Goal: Task Accomplishment & Management: Use online tool/utility

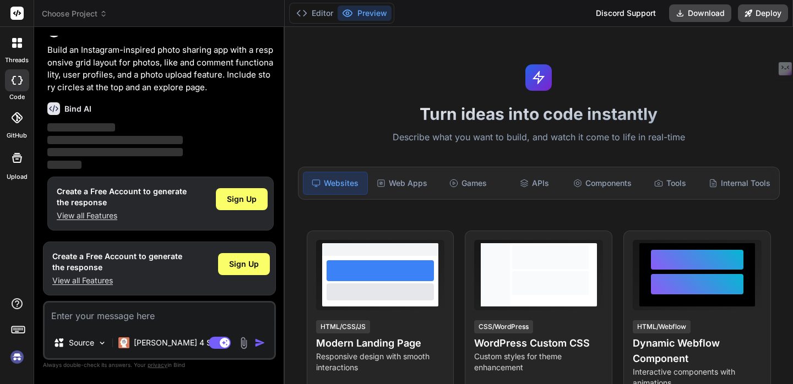
scroll to position [80, 0]
type textarea "x"
click at [135, 303] on textarea at bounding box center [160, 315] width 230 height 25
type textarea "C"
type textarea "x"
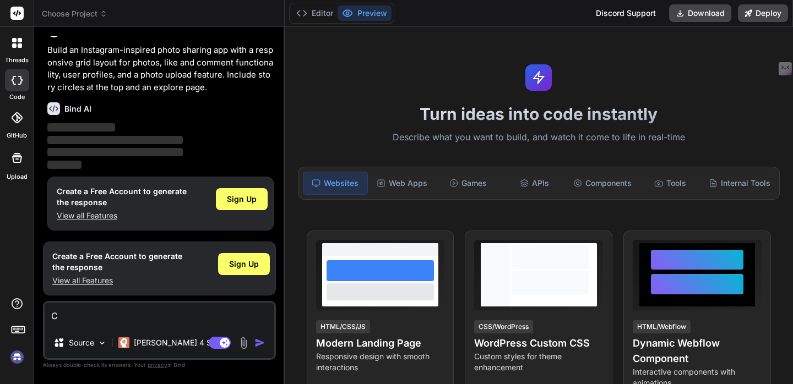
type textarea "Cr"
type textarea "x"
type textarea "Cre"
type textarea "x"
type textarea "Crea"
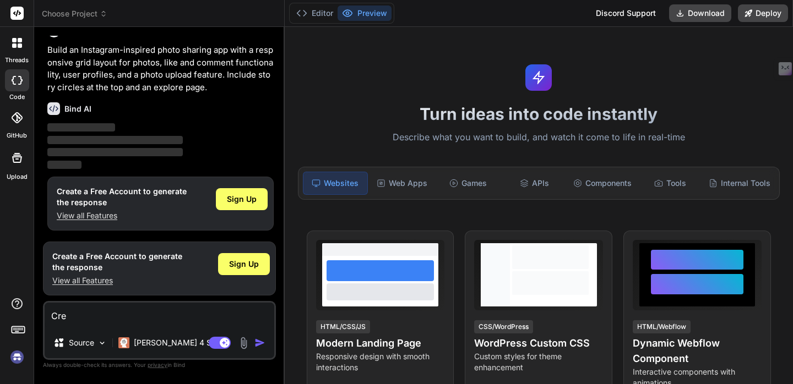
type textarea "x"
type textarea "Creat"
type textarea "x"
type textarea "Create"
type textarea "x"
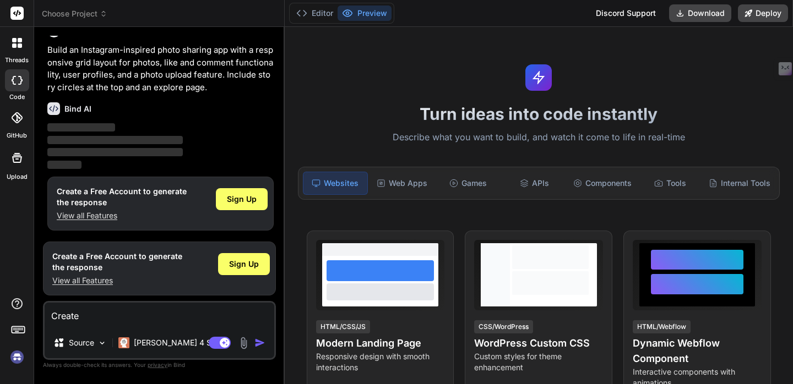
type textarea "Create"
type textarea "x"
type textarea "Create W"
type textarea "x"
type textarea "Create Wa"
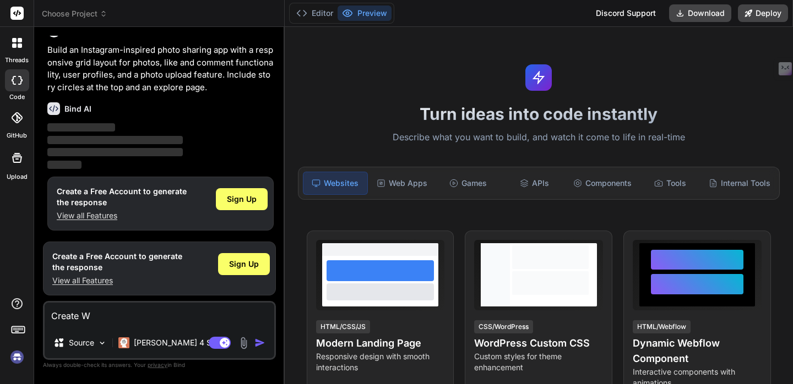
type textarea "x"
type textarea "Create Wal"
type textarea "x"
type textarea "Create Wall"
type textarea "x"
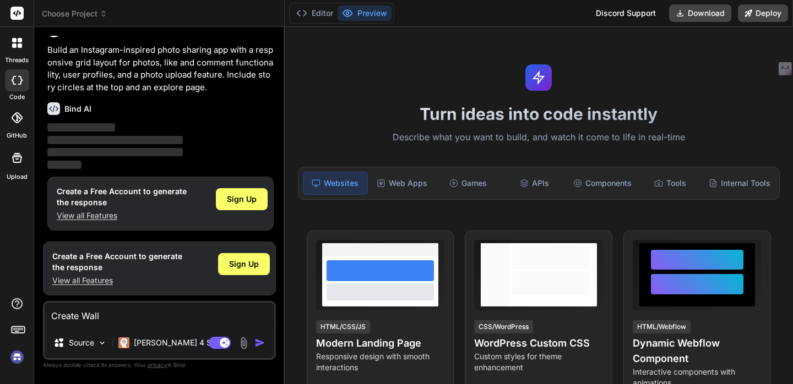
type textarea "Create Wallt"
type textarea "x"
type textarea "Create Wallt"
type textarea "x"
type textarea "Create Wallt a"
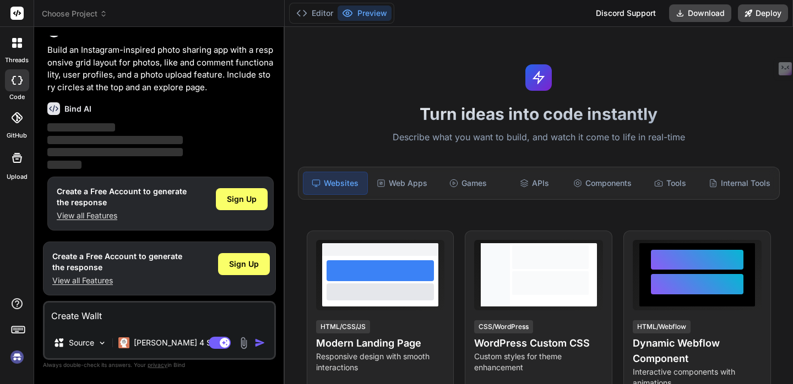
type textarea "x"
type textarea "Create Wallt"
type textarea "x"
type textarea "Create Wallt"
type textarea "x"
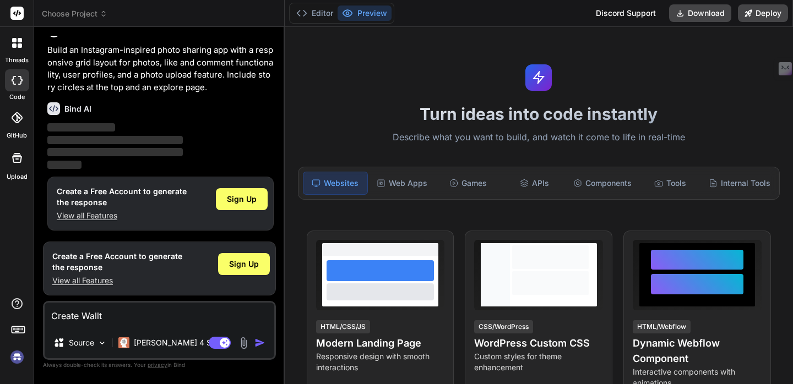
type textarea "Create Wall"
type textarea "x"
type textarea "Create Walle"
type textarea "x"
type textarea "Create Wallet"
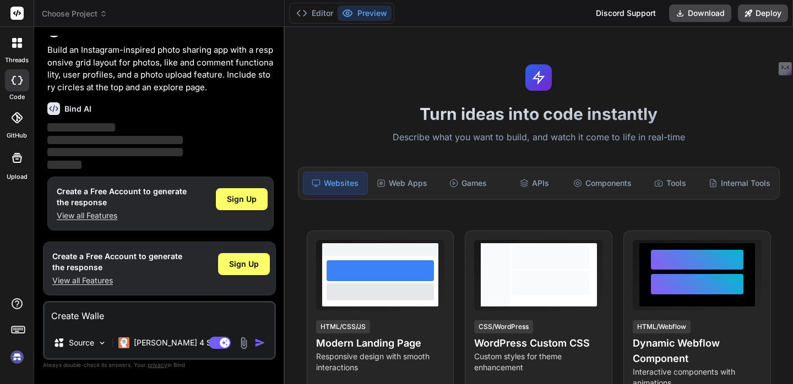
type textarea "x"
type textarea "Create Wallet"
type textarea "x"
type textarea "Create Wallet P"
type textarea "x"
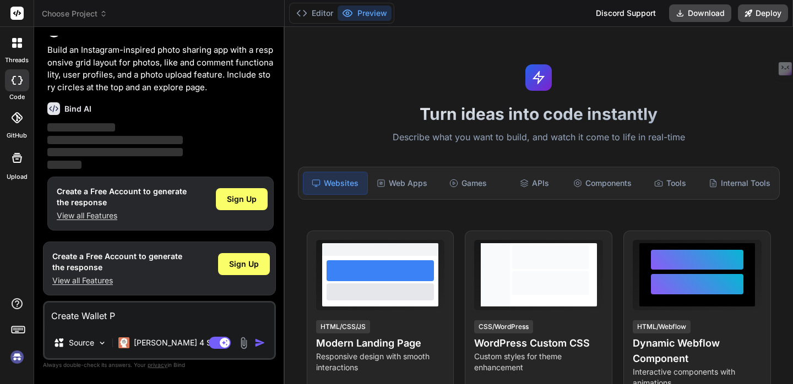
type textarea "Create Wallet Pa"
type textarea "x"
type textarea "Create Wallet Pas"
type textarea "x"
type textarea "Create Wallet Pass"
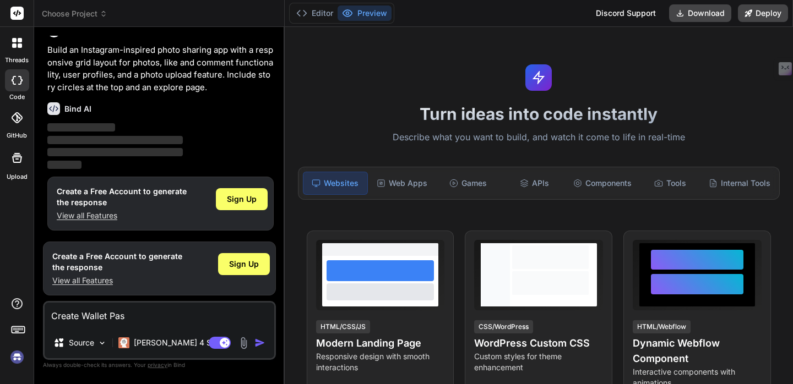
type textarea "x"
type textarea "Create Wallet Pass"
type textarea "x"
type textarea "Create Wallet Pass A"
type textarea "x"
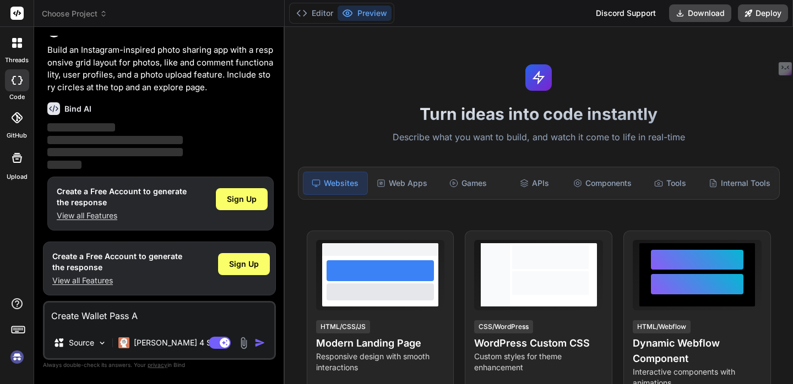
type textarea "Create Wallet Pass Ap"
type textarea "x"
type textarea "Create Wallet Pass App"
type textarea "x"
type textarea "Create Wallet Pass Ap"
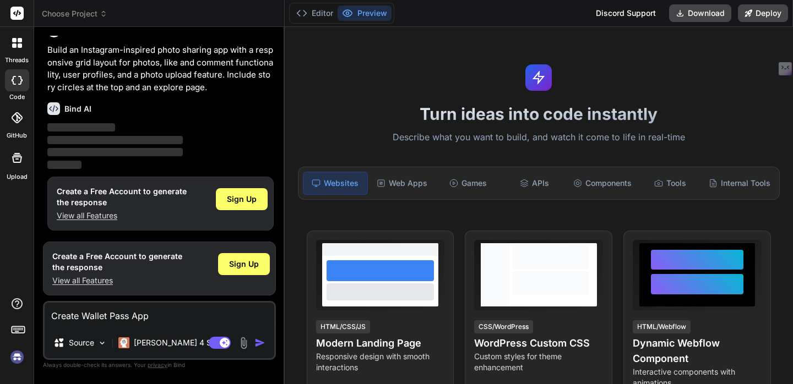
type textarea "x"
type textarea "Create Wallet Pass A"
type textarea "x"
type textarea "Create Wallet Pass"
type textarea "x"
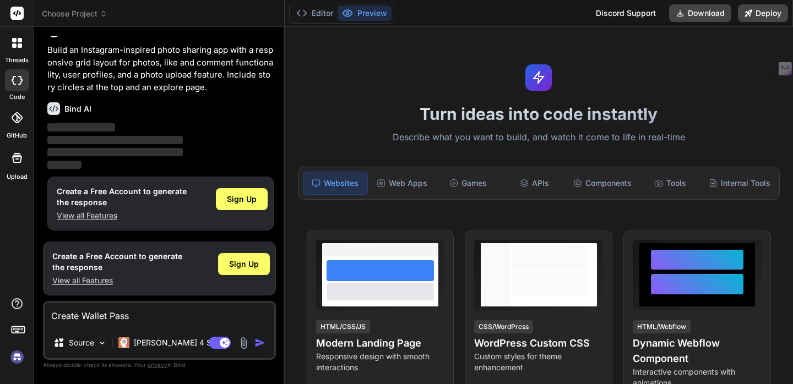
type textarea "Create Wallet Pass"
type textarea "x"
type textarea "Create aWallet Pass"
type textarea "x"
type textarea "Create anWallet Pass"
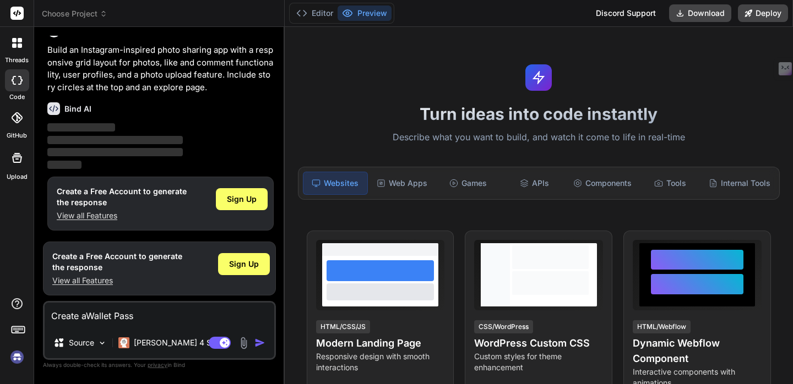
type textarea "x"
type textarea "Create an Wallet Pass"
type textarea "x"
type textarea "Create an aWallet Pass"
type textarea "x"
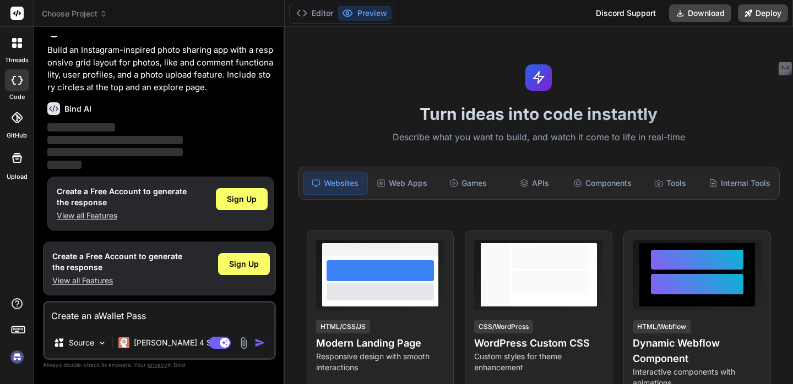
type textarea "Create an apWallet Pass"
type textarea "x"
type textarea "Create an appWallet Pass"
type textarea "x"
type textarea "Create an app Wallet Pass"
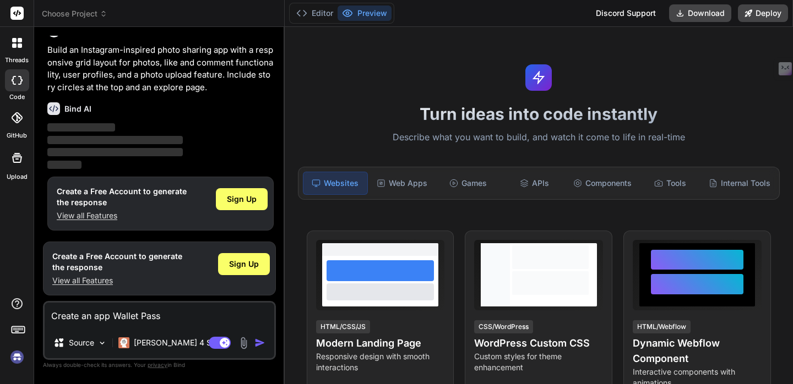
type textarea "x"
type textarea "Create an app tWallet Pass"
type textarea "x"
type textarea "Create an app thWallet Pass"
type textarea "x"
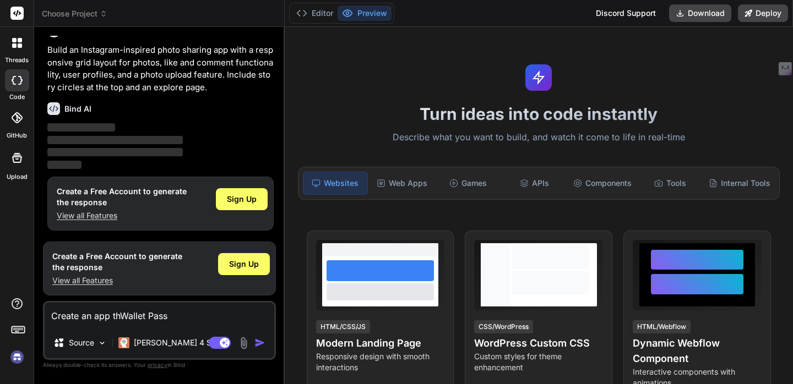
type textarea "Create an app thaWallet Pass"
type textarea "x"
type textarea "Create an app thatWallet Pass"
type textarea "x"
type textarea "Create an app that Wallet Pass"
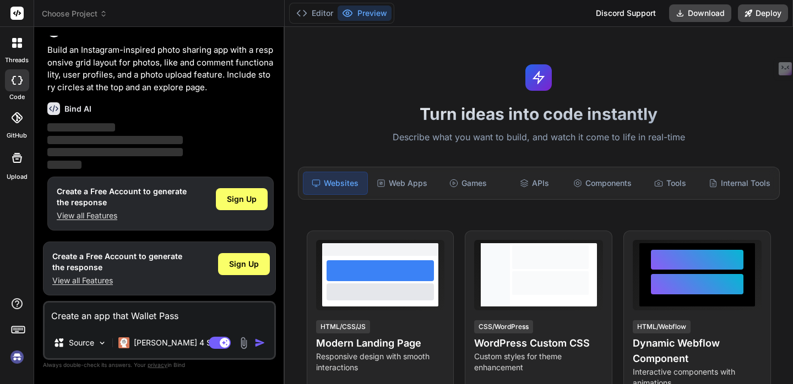
type textarea "x"
type textarea "Create an app that wWallet Pass"
type textarea "x"
type textarea "Create an app that wiWallet Pass"
type textarea "x"
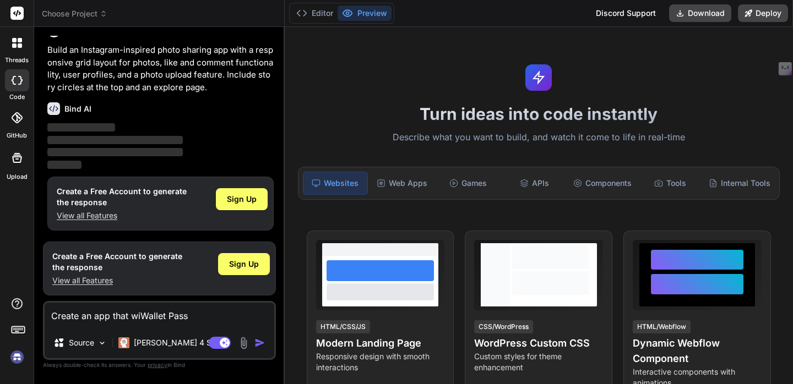
type textarea "Create an app that wilWallet Pass"
type textarea "x"
type textarea "Create an app that willWallet Pass"
type textarea "x"
type textarea "Create an app that will Wallet Pass"
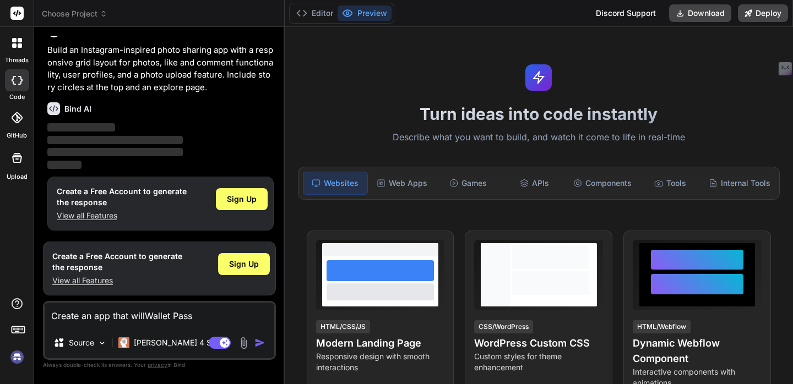
type textarea "x"
type textarea "Create an app that will cWallet Pass"
type textarea "x"
type textarea "Create an app that will crWallet Pass"
type textarea "x"
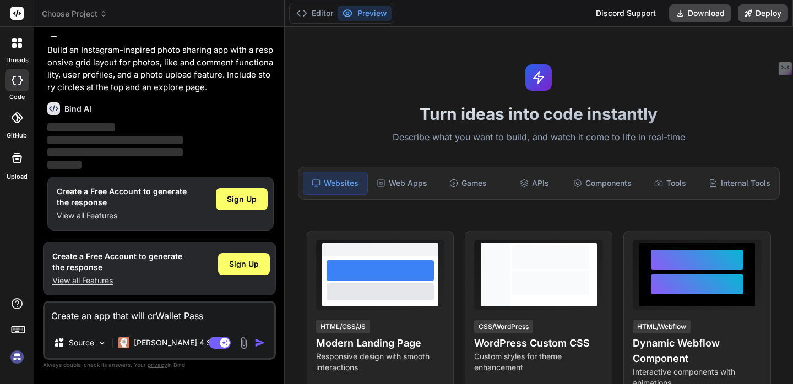
type textarea "Create an app that will creWallet Pass"
type textarea "x"
type textarea "Create an app that will creaWallet Pass"
type textarea "x"
type textarea "Create an app that will creatWallet Pass"
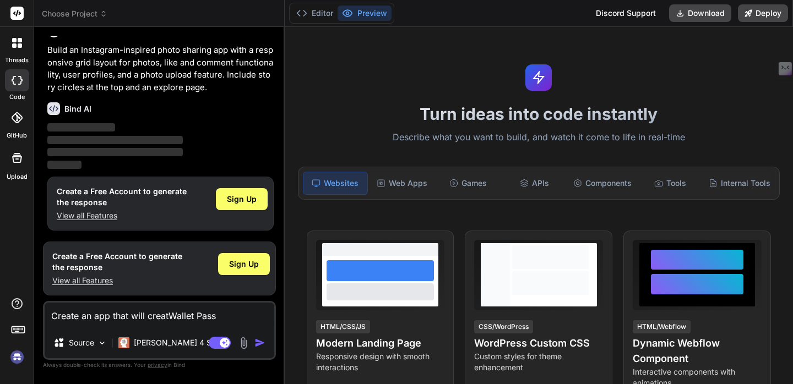
type textarea "x"
type textarea "Create an app that will createWallet Pass"
type textarea "x"
type textarea "Create an app that will create,Wallet Pass"
type textarea "x"
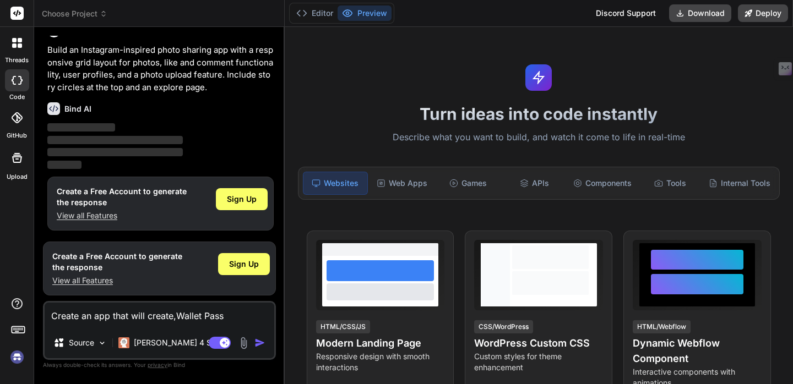
type textarea "Create an app that will createWallet Pass"
type textarea "x"
type textarea "Create an app that will create Wallet Pass"
type textarea "x"
type textarea "Create an app that will create aWallet Pass"
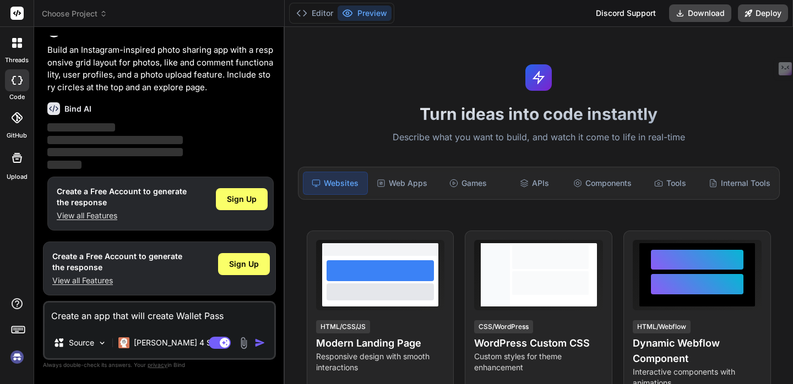
type textarea "x"
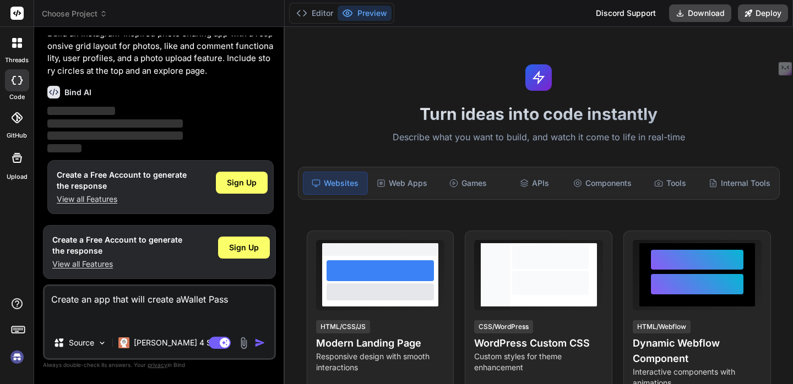
type textarea "Create an app that will create anWallet Pass"
type textarea "x"
type textarea "Create an app that will create andWallet Pass"
type textarea "x"
type textarea "Create an app that will create and Wallet Pass"
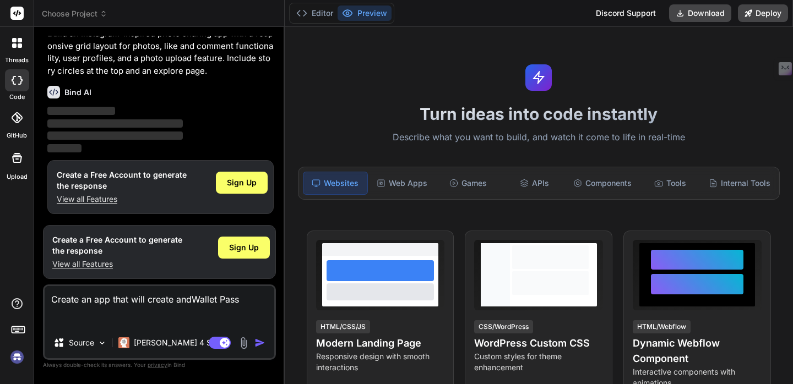
type textarea "x"
type textarea "Create an app that will create and mWallet Pass"
type textarea "x"
type textarea "Create an app that will create and maWallet Pass"
type textarea "x"
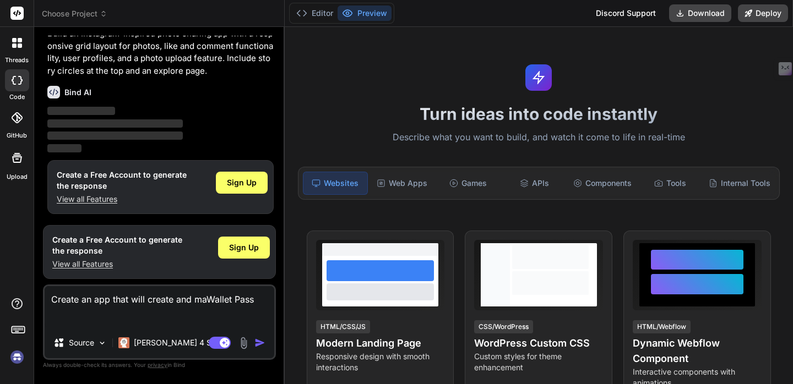
type textarea "Create an app that will create and manWallet Pass"
type textarea "x"
type textarea "Create an app that will create and manaWallet Pass"
type textarea "x"
type textarea "Create an app that will create and managWallet Pass"
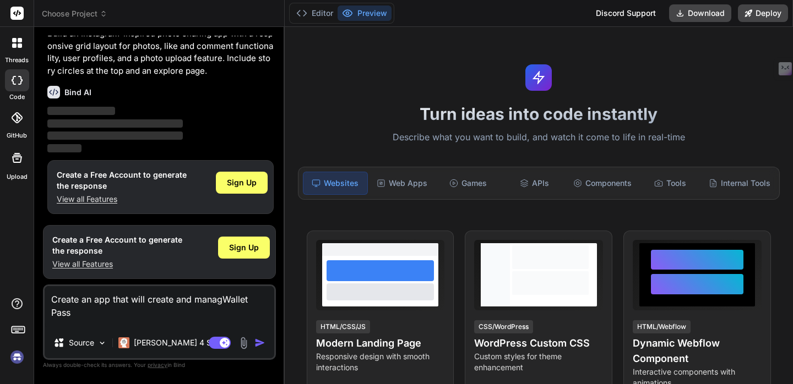
type textarea "x"
type textarea "Create an app that will create and manageWallet Pass"
type textarea "x"
type textarea "Create an app that will create and manage Wallet Pass"
type textarea "x"
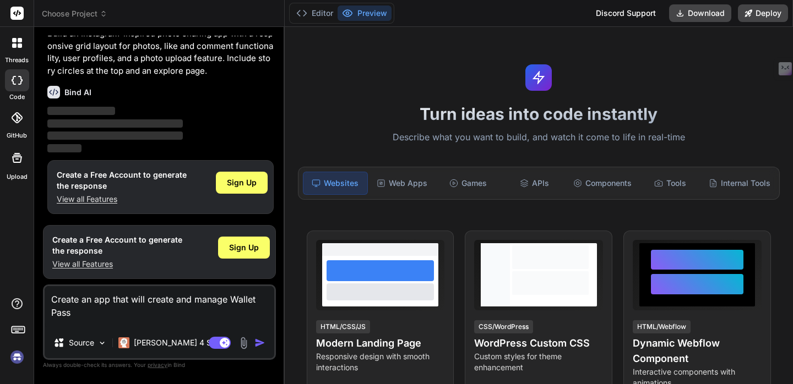
type textarea "Create an app that will create and manage Wallet Pass."
type textarea "x"
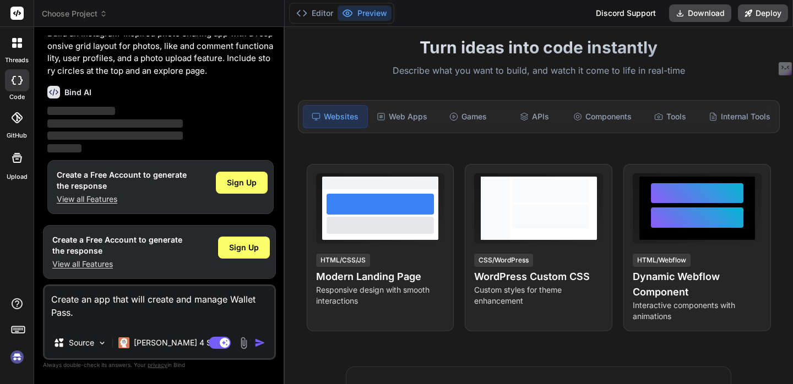
scroll to position [0, 0]
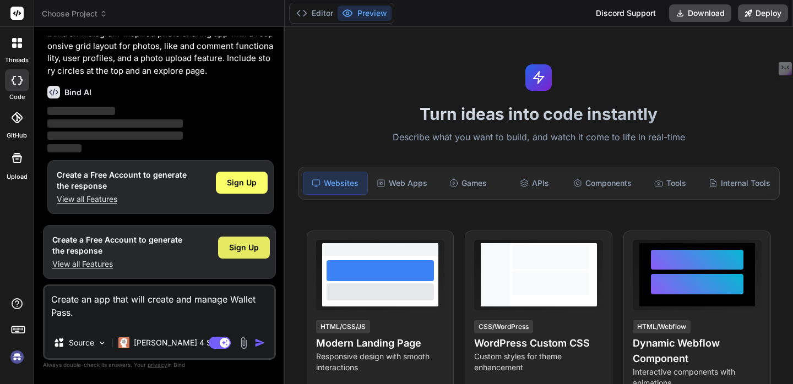
type textarea "Create an app that will create and manage Wallet Pass."
click at [229, 242] on span "Sign Up" at bounding box center [244, 247] width 30 height 11
type textarea "x"
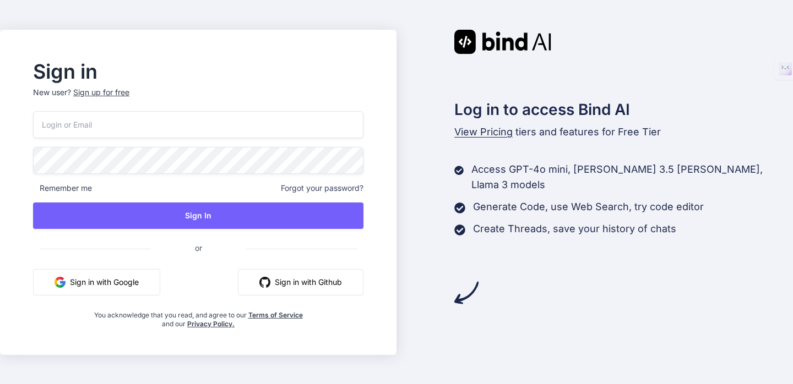
click at [221, 119] on input "email" at bounding box center [198, 124] width 330 height 27
click at [136, 87] on p "New user? Sign up for free" at bounding box center [198, 99] width 330 height 24
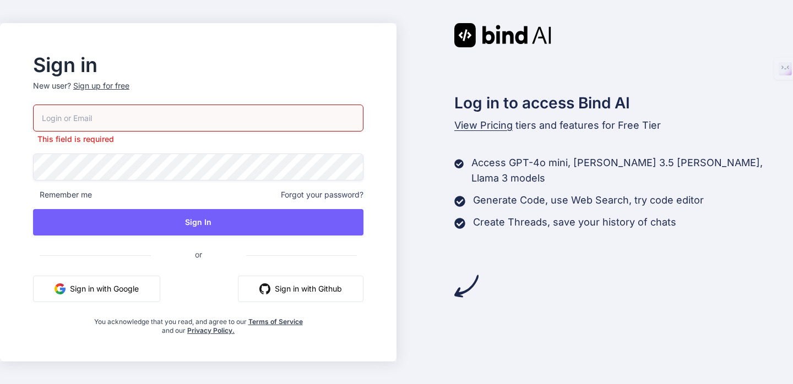
click at [139, 113] on input "email" at bounding box center [198, 118] width 330 height 27
type input "kooreepot@gmail.com"
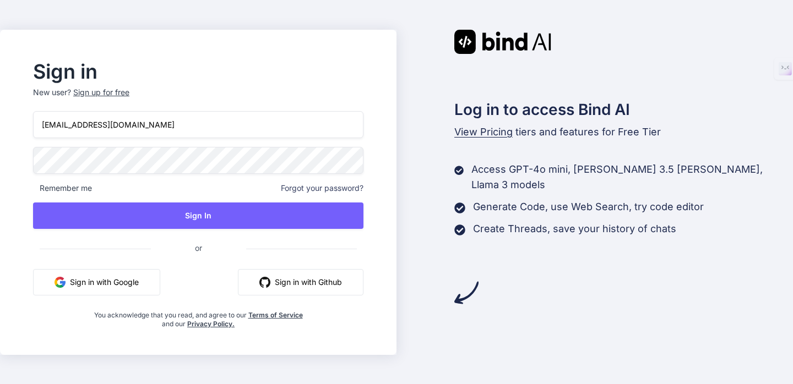
click at [33, 147] on div at bounding box center [33, 147] width 0 height 0
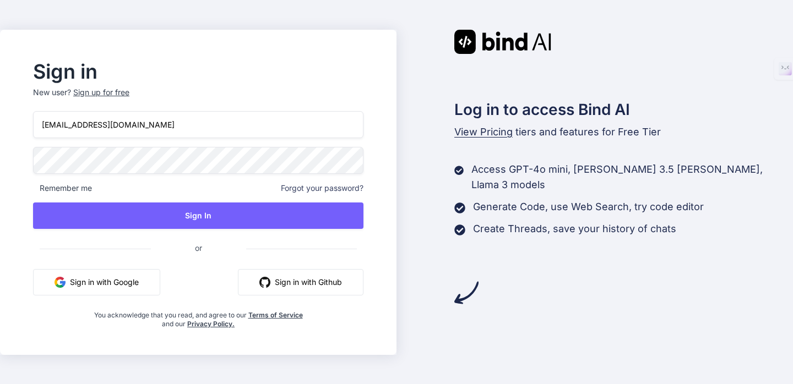
click at [33, 147] on div at bounding box center [33, 147] width 0 height 0
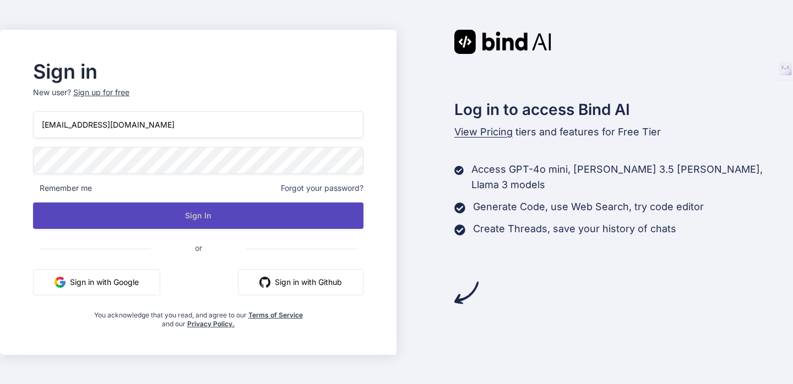
click at [181, 207] on button "Sign In" at bounding box center [198, 216] width 330 height 26
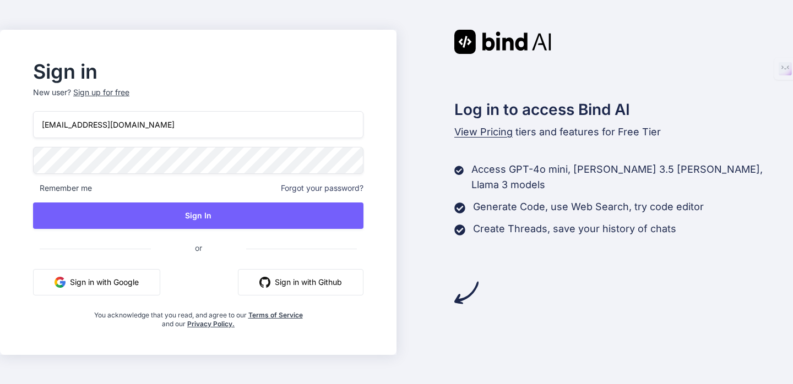
click at [129, 87] on div "Sign up for free" at bounding box center [101, 92] width 56 height 11
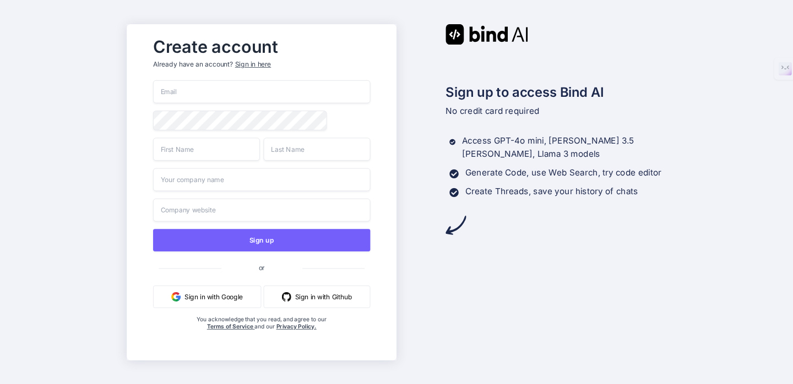
click at [218, 80] on input "email" at bounding box center [261, 91] width 217 height 23
click at [153, 80] on div at bounding box center [153, 80] width 0 height 0
click at [340, 80] on input "email" at bounding box center [261, 91] width 217 height 23
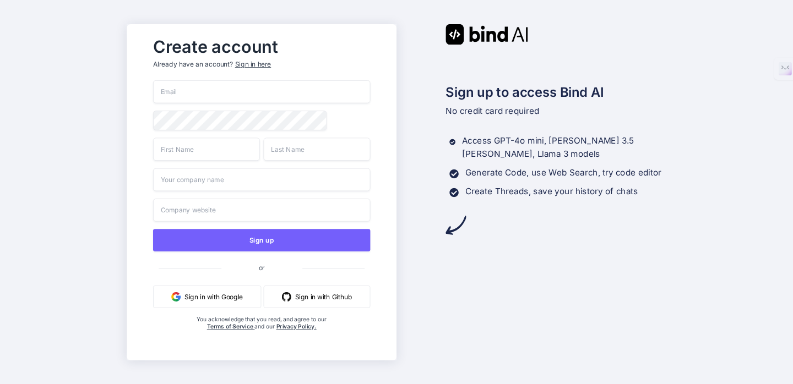
click at [234, 80] on input "email" at bounding box center [261, 91] width 217 height 23
click at [153, 80] on div at bounding box center [153, 80] width 0 height 0
click at [153, 111] on div at bounding box center [153, 111] width 0 height 0
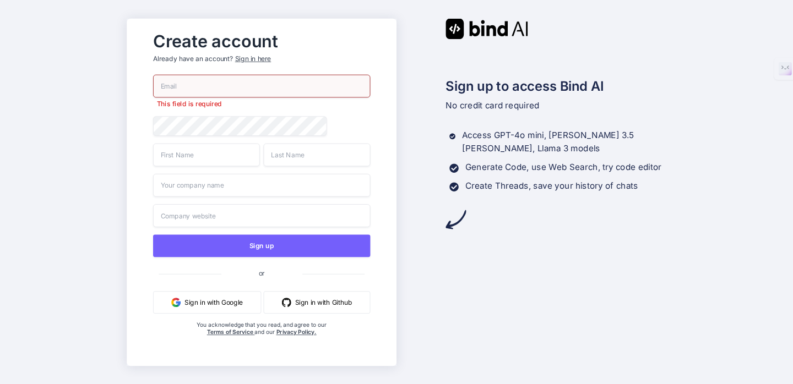
click at [269, 74] on input "email" at bounding box center [261, 85] width 217 height 23
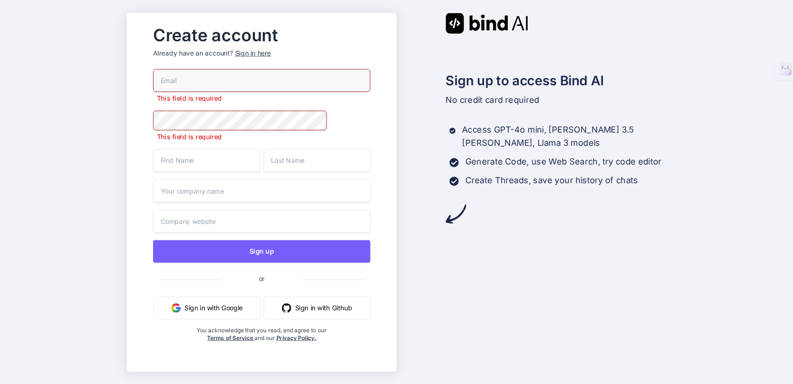
click at [246, 69] on input "email" at bounding box center [261, 80] width 217 height 23
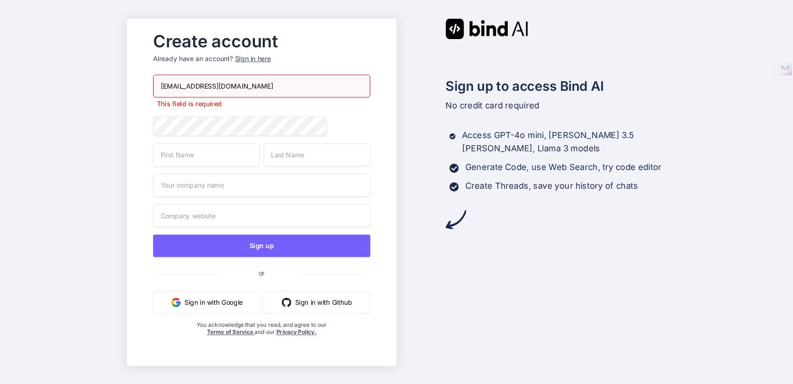
type input "kooreepot@gmail.com"
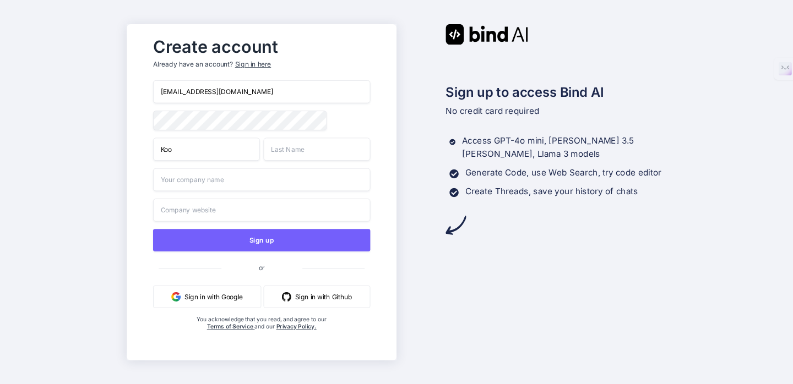
type input "Koo"
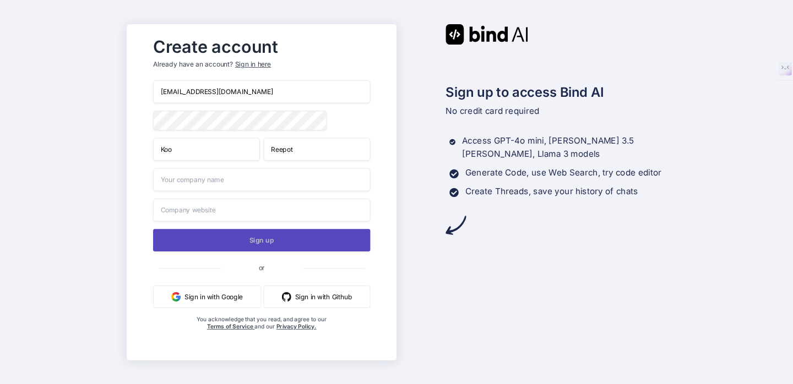
type input "Reepot"
click at [244, 229] on button "Sign up" at bounding box center [261, 240] width 217 height 23
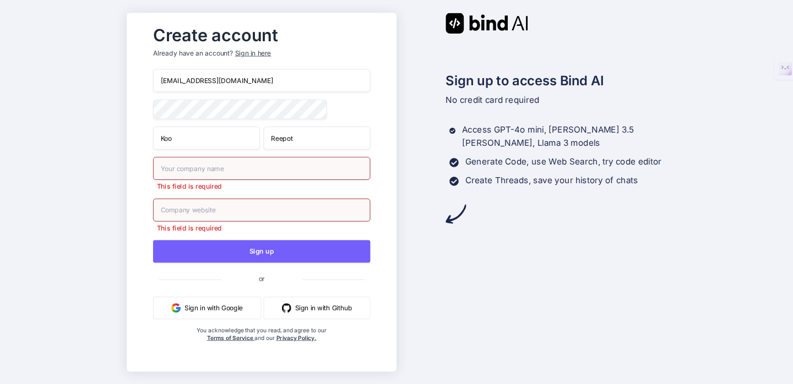
click at [215, 161] on input "text" at bounding box center [261, 168] width 217 height 23
type input "K"
type input "KooReePot"
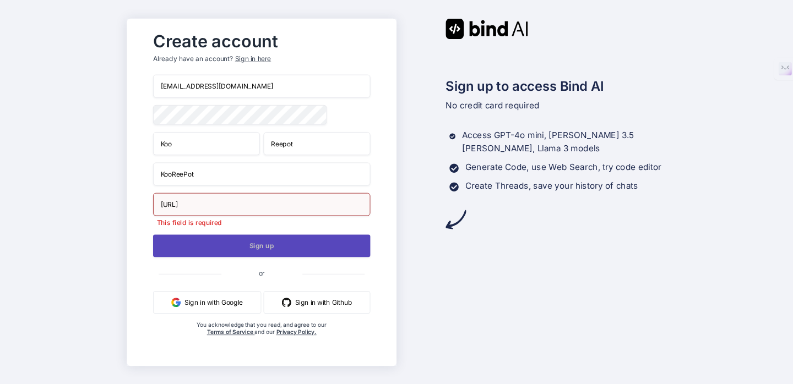
type input "kooreepot.ai"
click at [248, 241] on button "Sign up" at bounding box center [261, 246] width 217 height 23
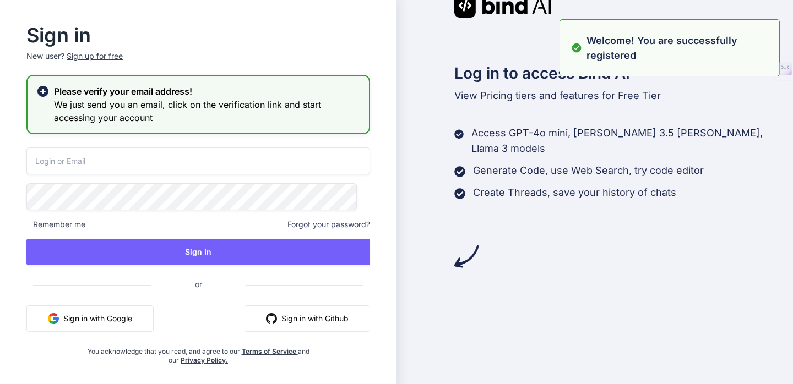
type input "kooreepot@gmail.com"
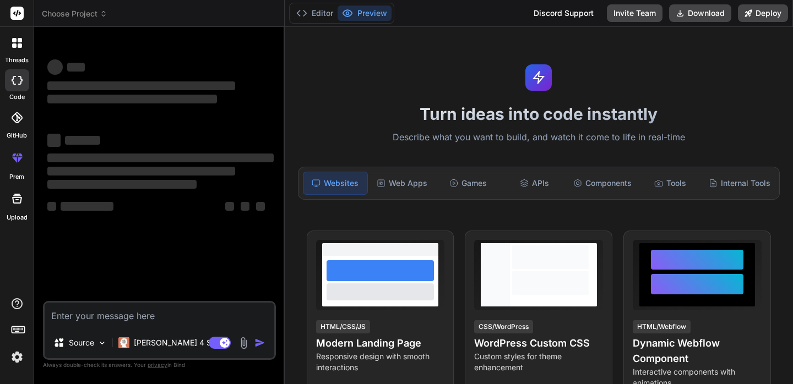
type textarea "x"
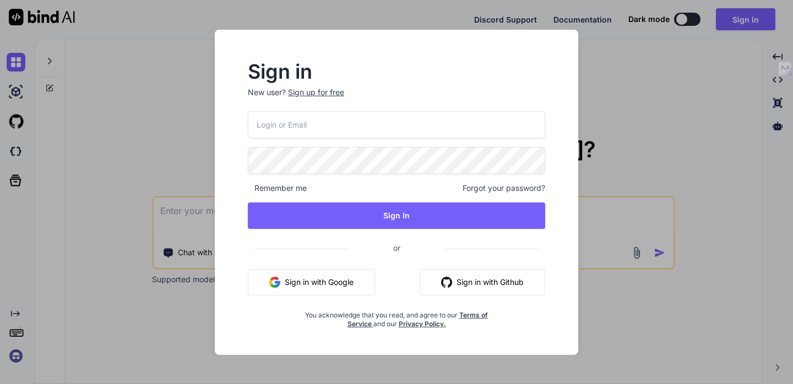
type input "[EMAIL_ADDRESS][DOMAIN_NAME]"
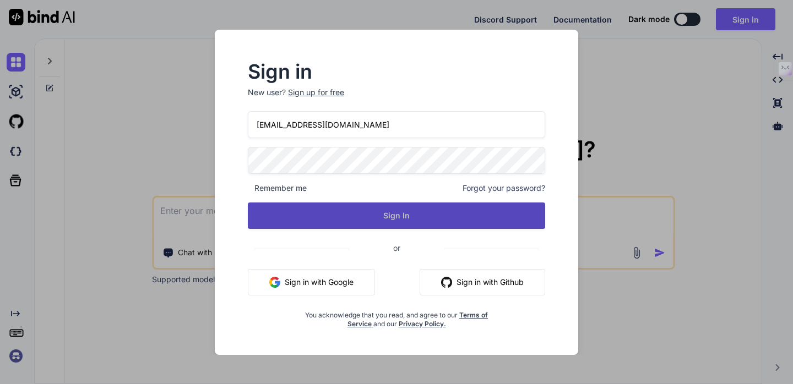
click at [392, 224] on button "Sign In" at bounding box center [396, 216] width 297 height 26
click at [390, 219] on button "Sign In" at bounding box center [396, 216] width 297 height 26
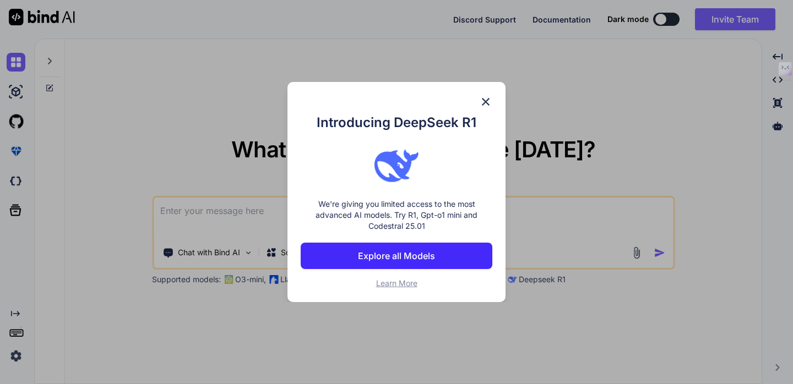
click at [485, 95] on img at bounding box center [485, 101] width 13 height 13
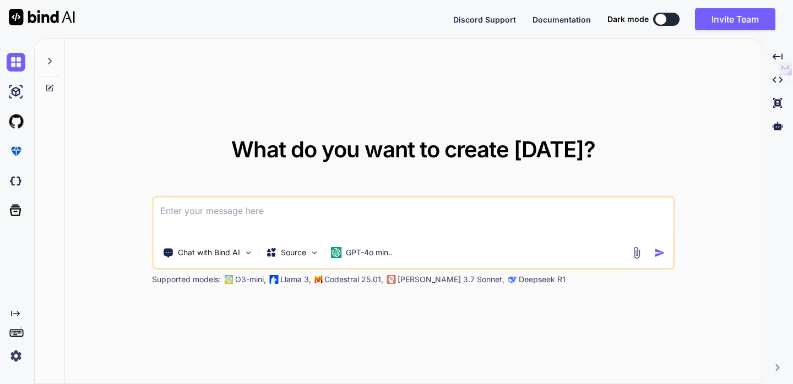
click at [267, 211] on textarea at bounding box center [413, 218] width 519 height 41
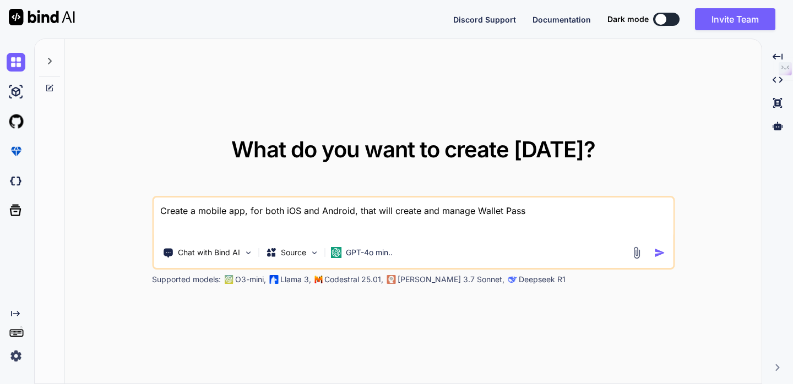
type textarea "Create a mobile app, for both iOS and Android, that will create and manage Wall…"
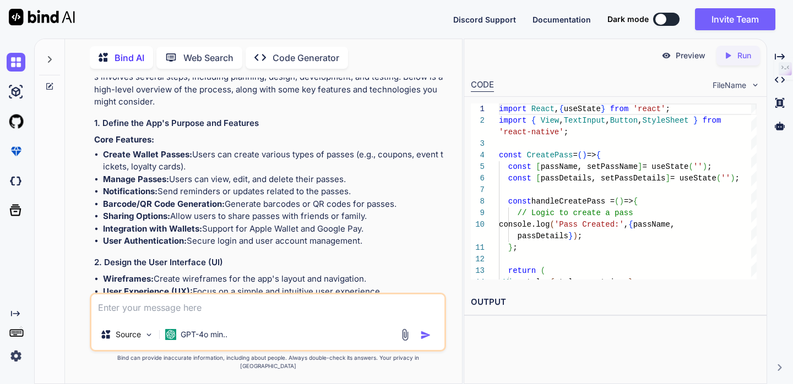
scroll to position [88, 0]
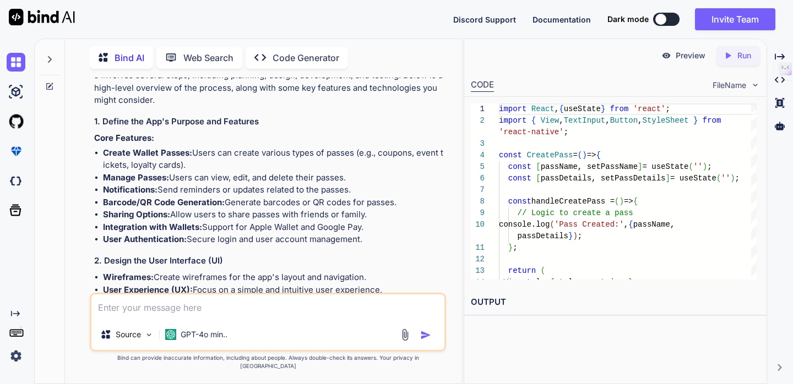
click at [414, 128] on h3 "1. Define the App's Purpose and Features" at bounding box center [268, 122] width 349 height 13
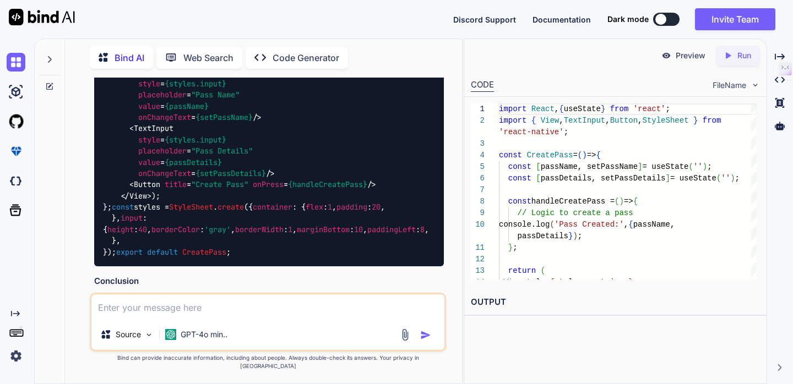
scroll to position [984, 0]
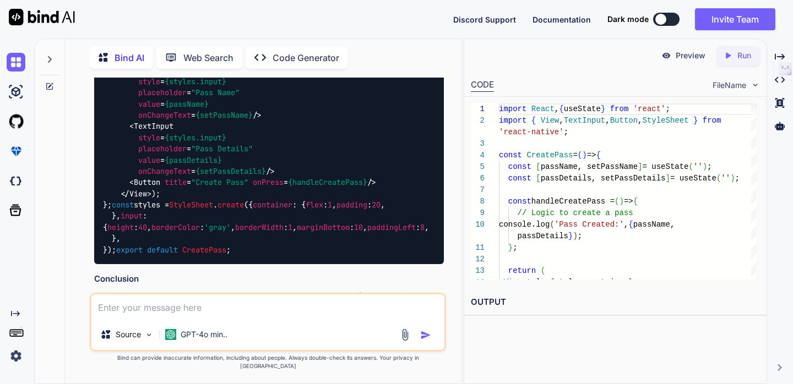
click at [676, 59] on p "Preview" at bounding box center [691, 55] width 30 height 11
click at [661, 61] on img at bounding box center [666, 56] width 10 height 10
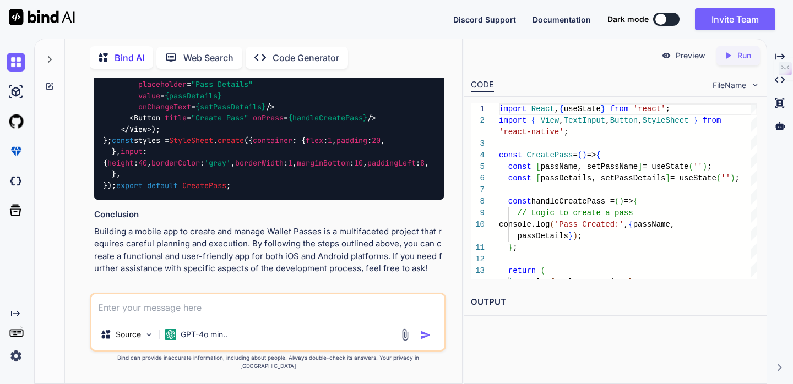
scroll to position [1466, 0]
click at [724, 61] on icon "Created with Pixso." at bounding box center [730, 56] width 14 height 10
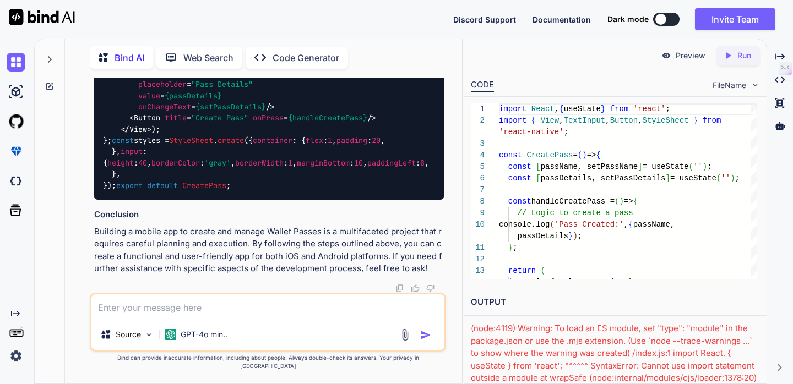
scroll to position [1513, 0]
click at [283, 311] on textarea at bounding box center [267, 307] width 352 height 25
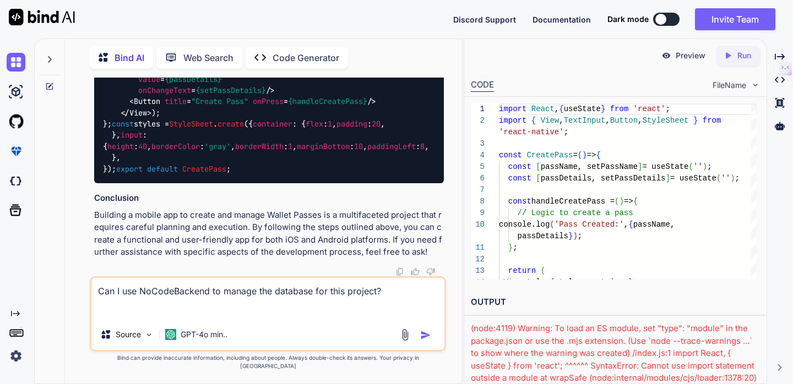
click at [235, 290] on textarea "Can I use NoCodeBackend to manage the database for this project?" at bounding box center [267, 298] width 352 height 41
click at [235, 289] on textarea "Can I use NoCodeBackend to manage the database for this project?" at bounding box center [267, 298] width 352 height 41
paste textarea "https://nocodebackend.com/"
click at [239, 291] on textarea "Can I use NoCodeBackend,https://nocodebackend.com/, to manage the database for …" at bounding box center [267, 298] width 352 height 41
type textarea "Can I use NoCodeBackend, https://nocodebackend.com/, to manage the database for…"
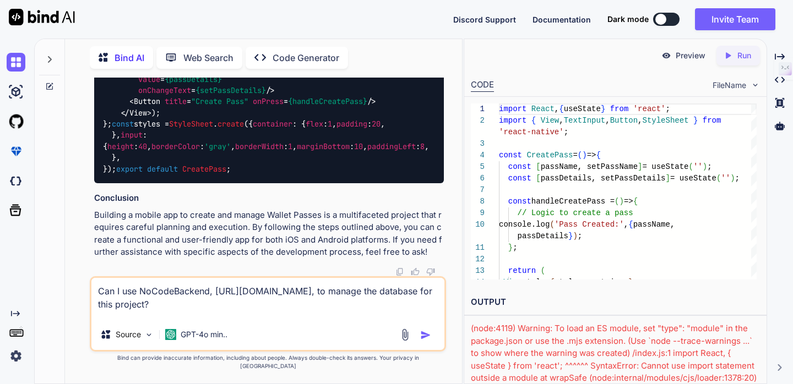
click at [420, 337] on img "button" at bounding box center [425, 335] width 11 height 11
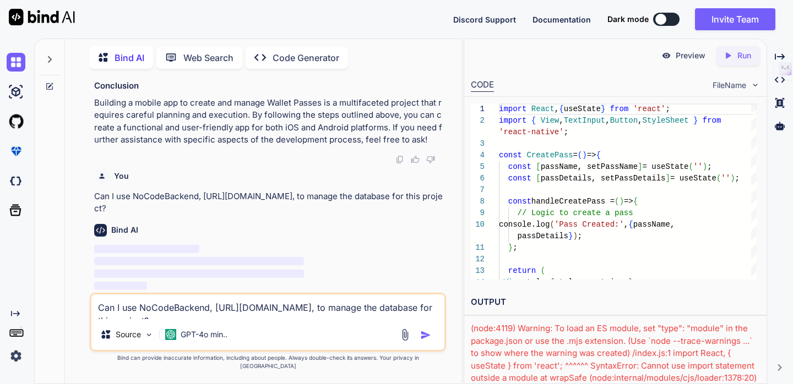
scroll to position [1241, 0]
click at [385, 18] on div "Discord Support Documentation Dark mode Invite Team Created with Pixso." at bounding box center [396, 19] width 793 height 39
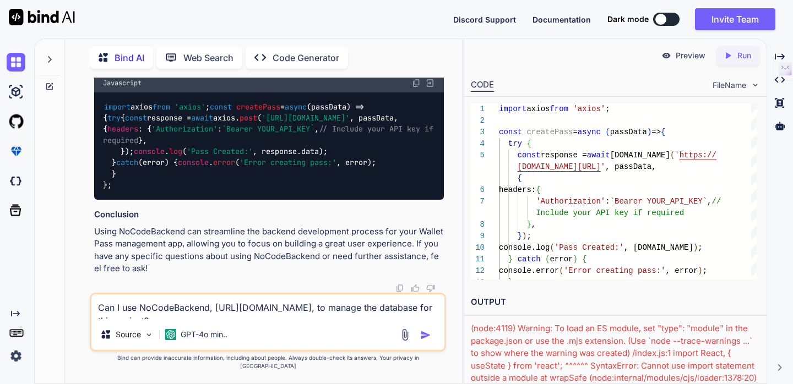
scroll to position [1844, 0]
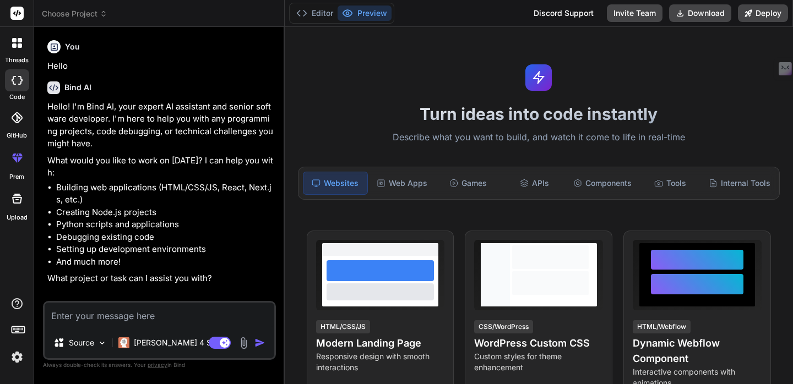
type textarea "x"
